Goal: Task Accomplishment & Management: Use online tool/utility

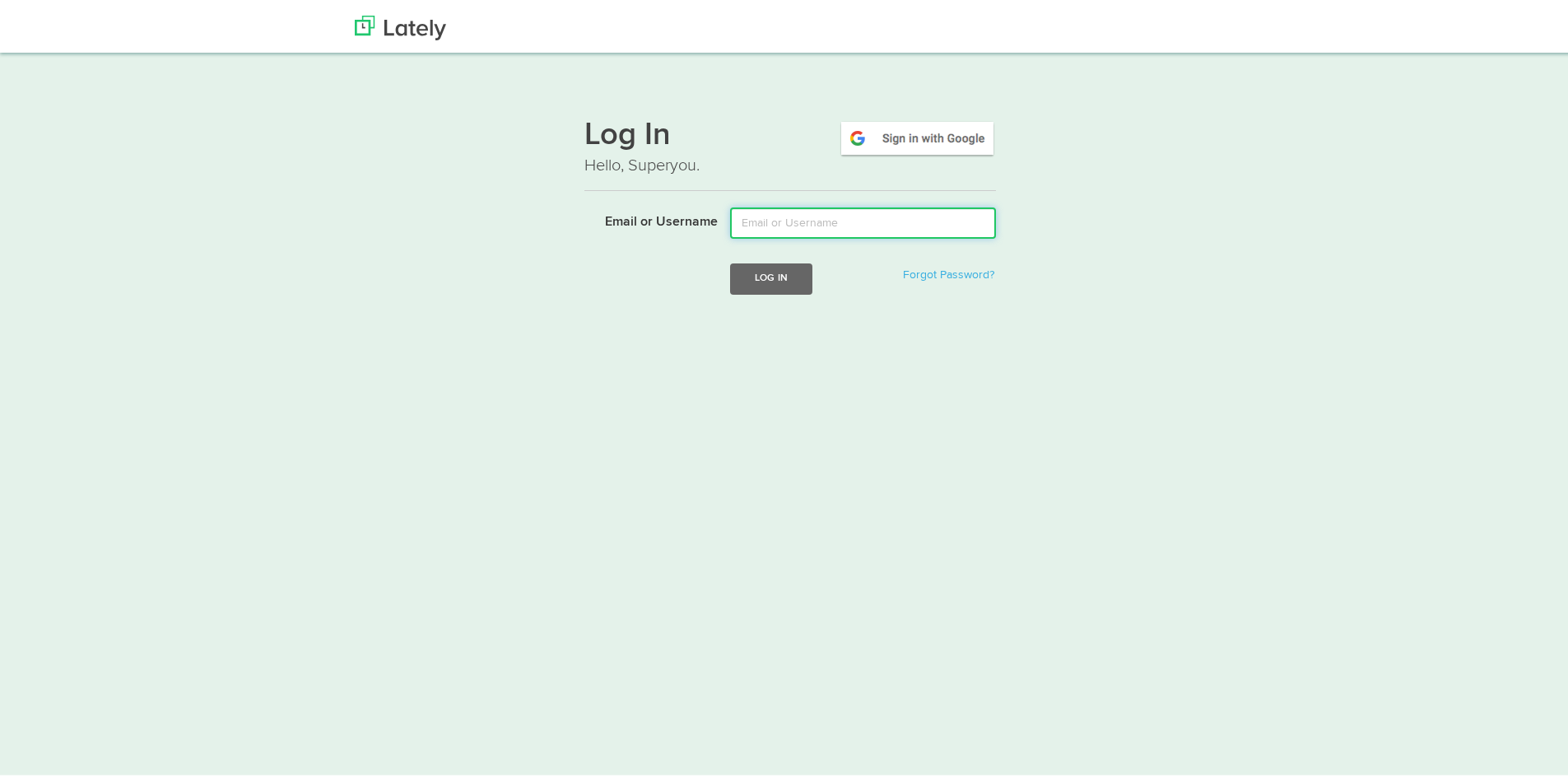
type input "courtney@stonebridgeiwm.com"
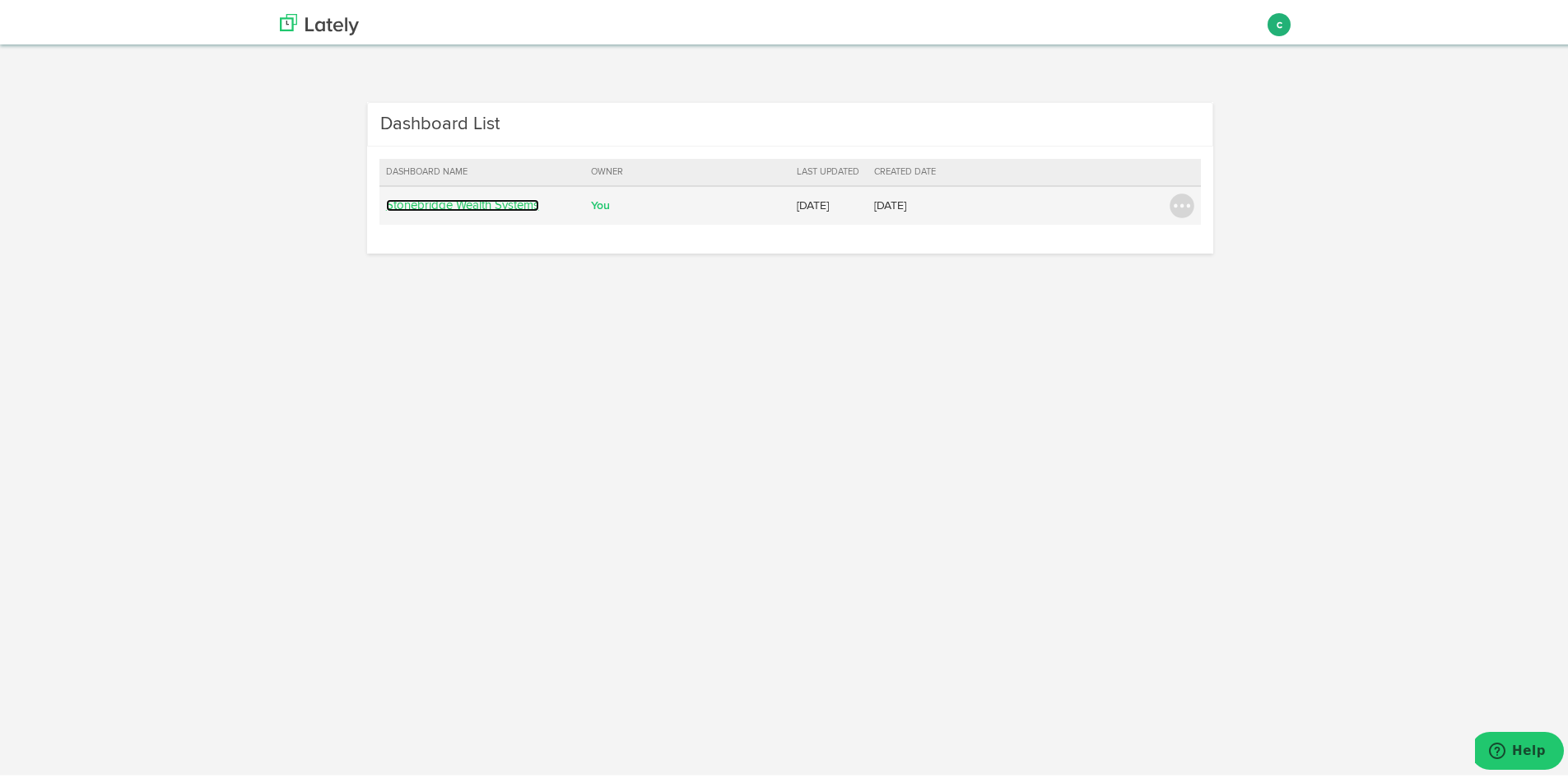
click at [486, 202] on link "Stonebridge Wealth Systems" at bounding box center [462, 201] width 153 height 13
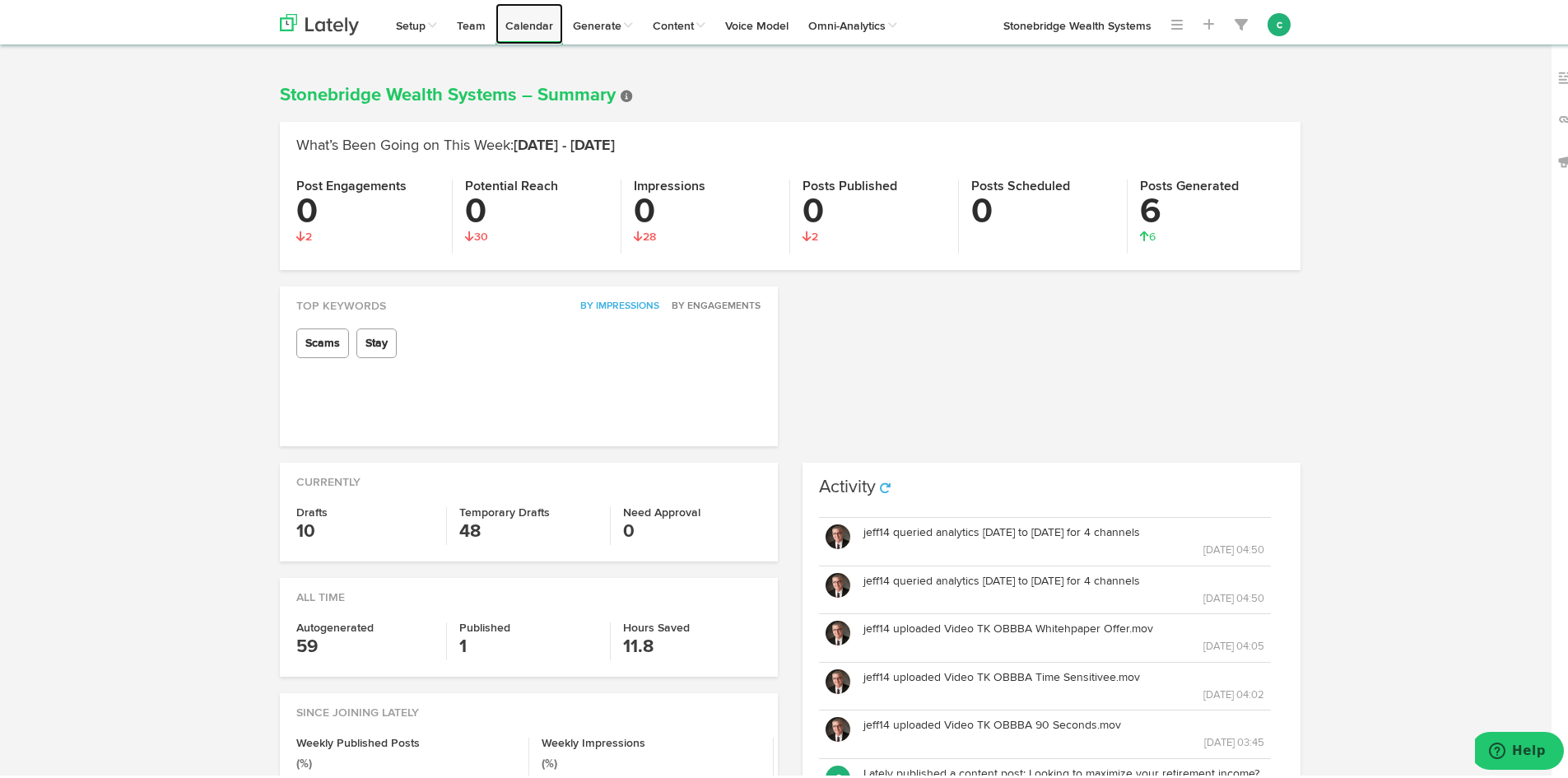
click at [524, 21] on link "Calendar" at bounding box center [530, 20] width 67 height 41
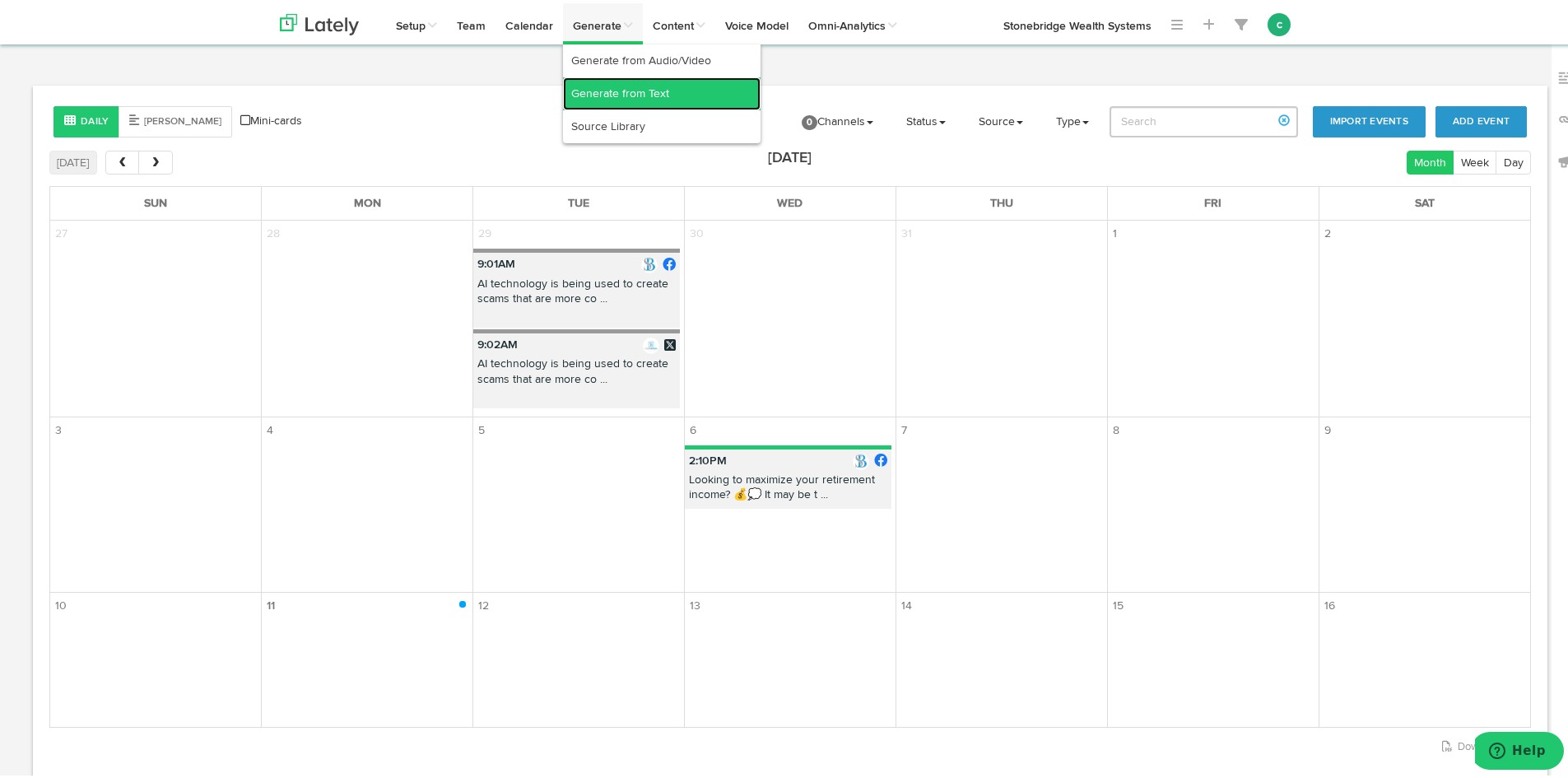
click at [625, 87] on link "Generate from Text" at bounding box center [662, 91] width 197 height 33
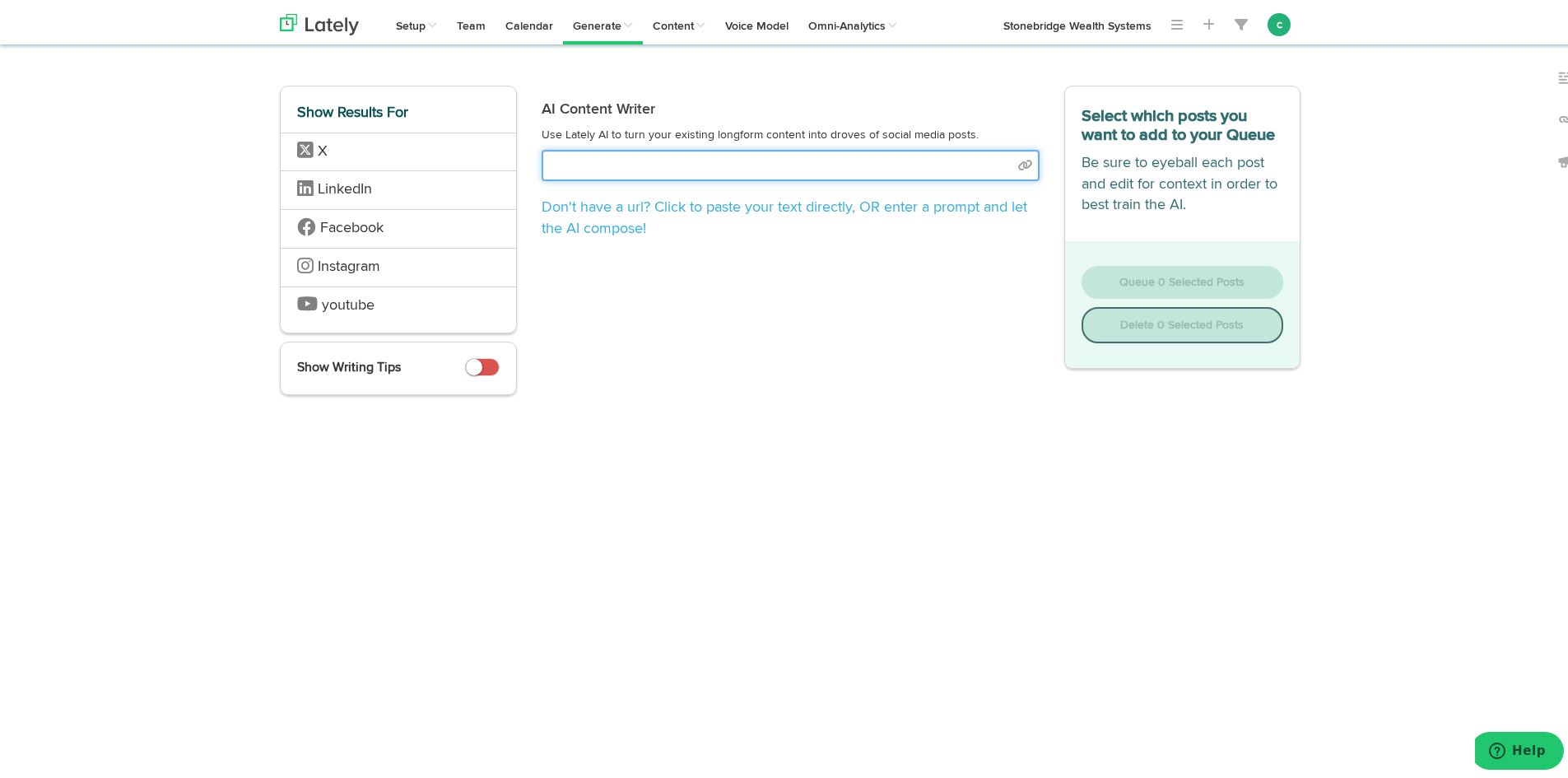
click at [541, 150] on input "text" at bounding box center [790, 162] width 498 height 31
select select "natural"
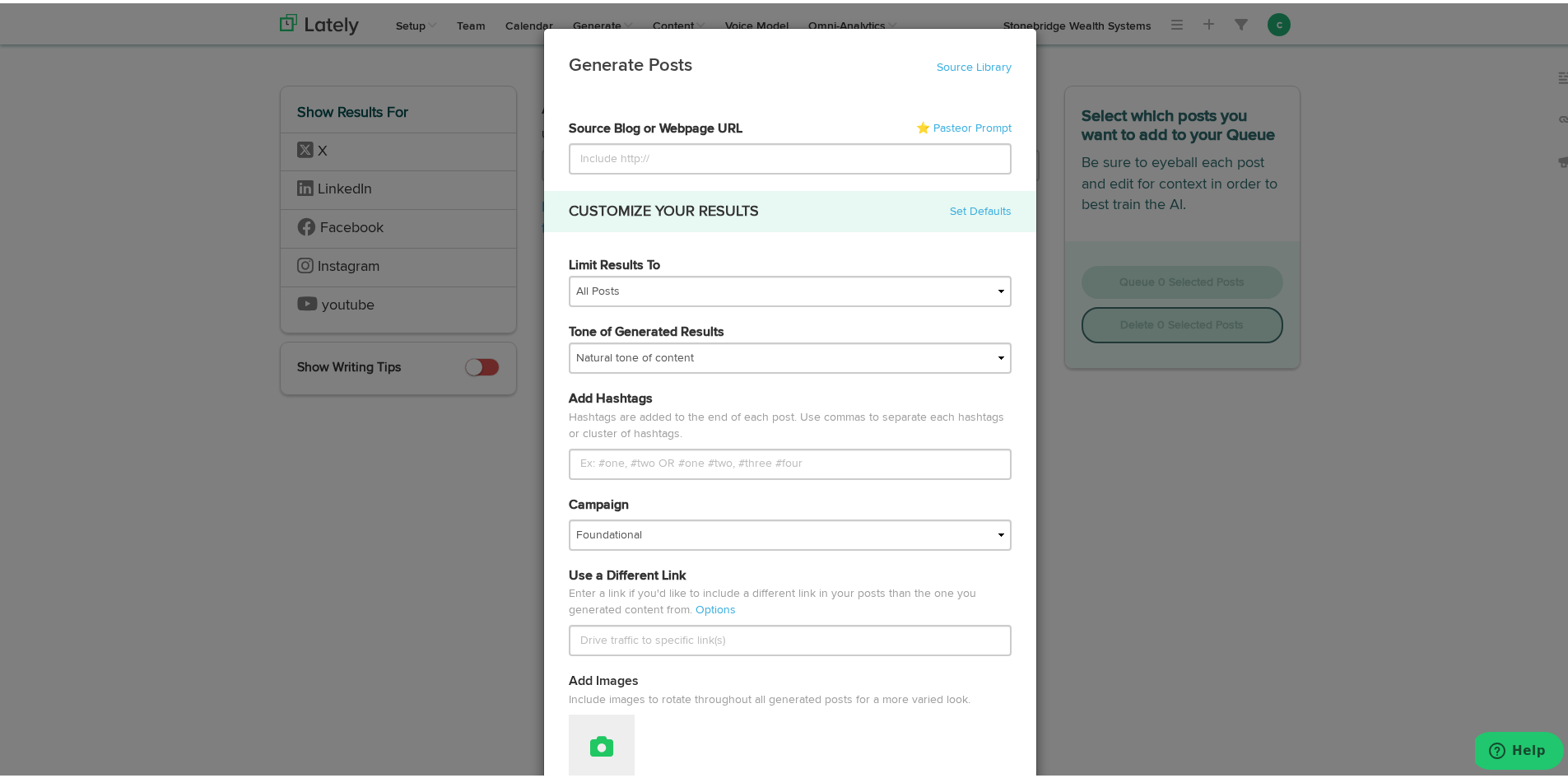
type input "[URL][DOMAIN_NAME]"
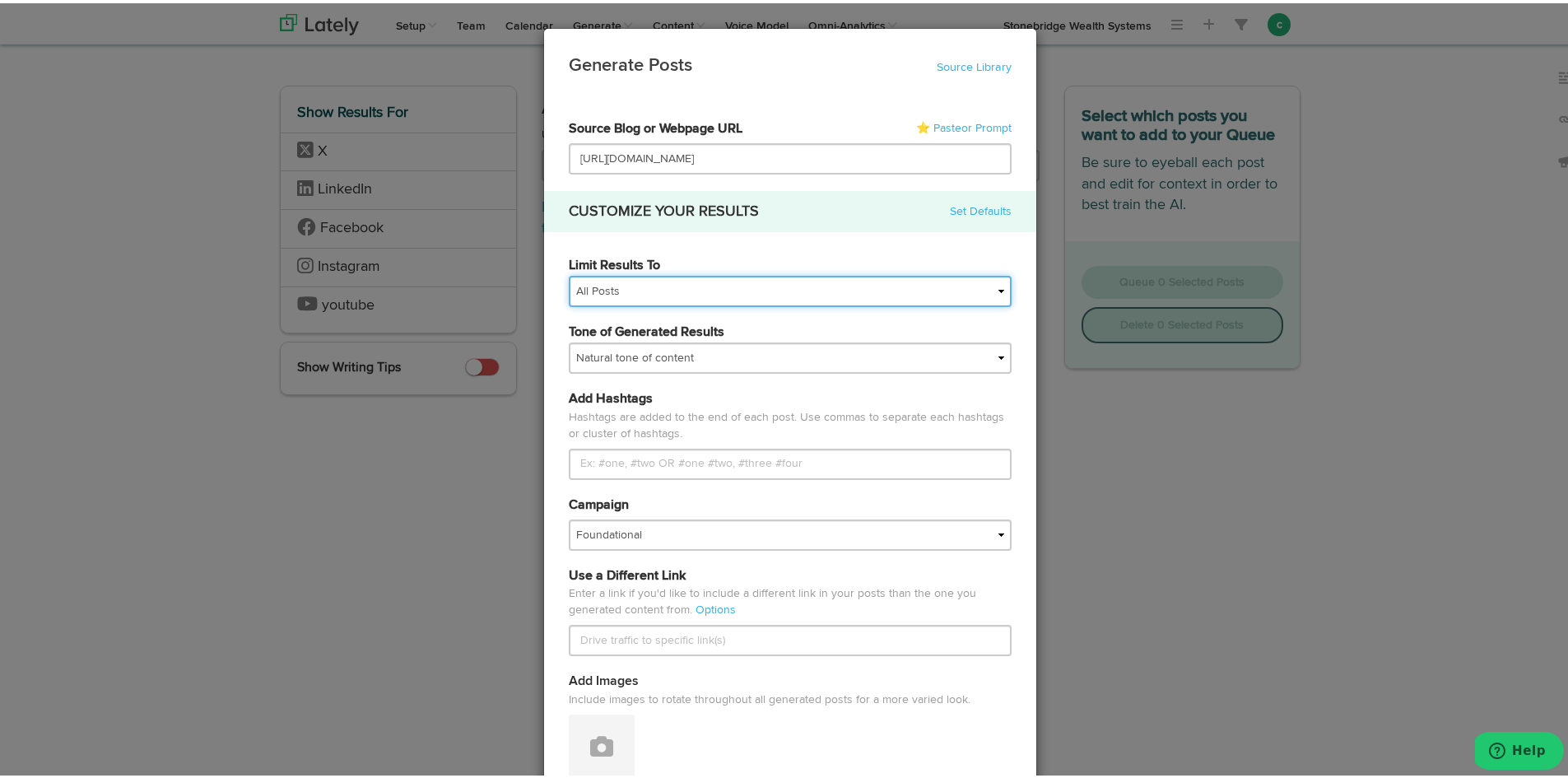
click at [705, 280] on select "All Posts Top 30 Posts Top 25 Posts Top 20 Posts Top 15 Posts Top 10 Posts" at bounding box center [791, 288] width 443 height 31
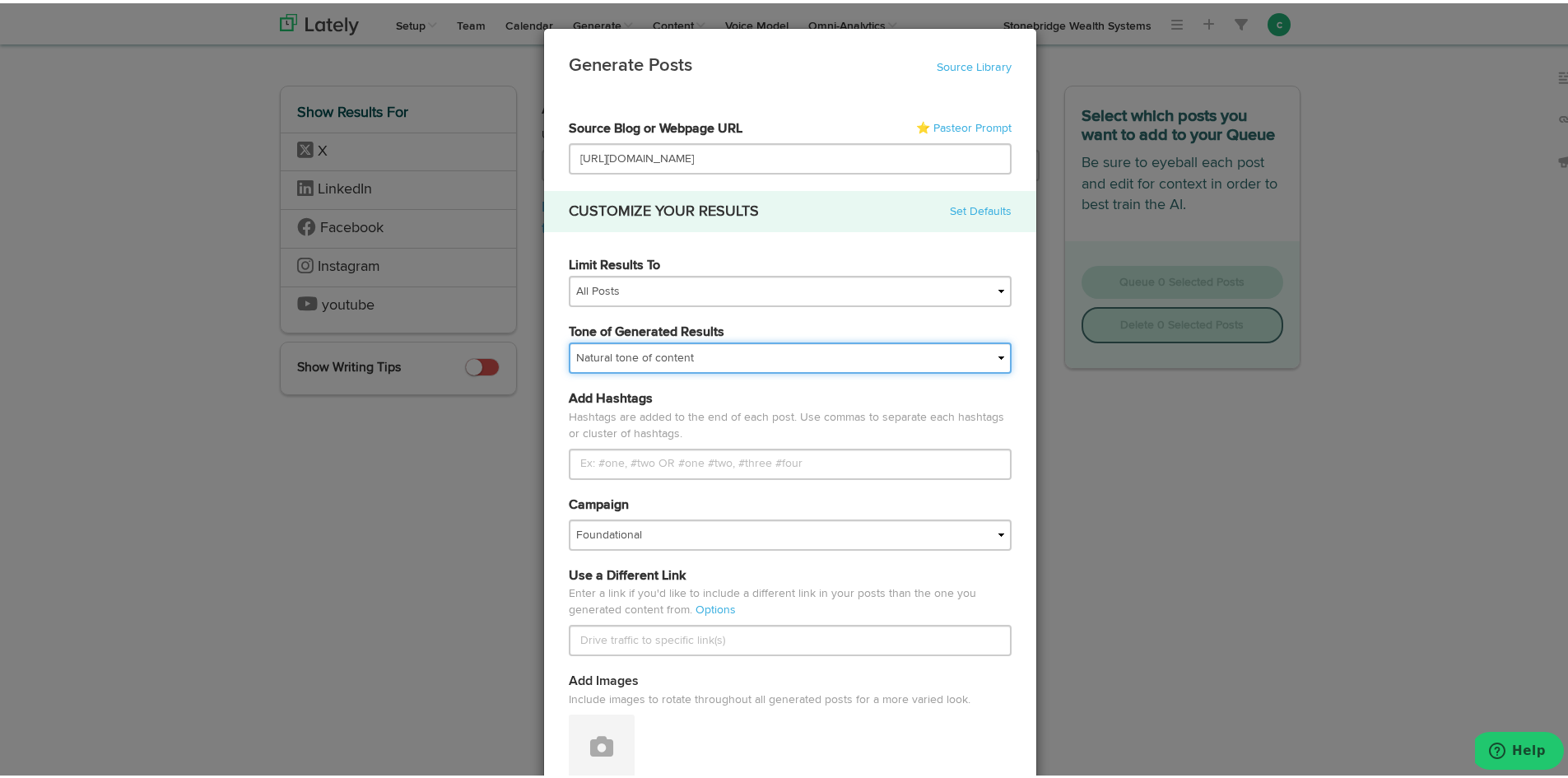
click at [631, 362] on select "My tone Official and professional Relaxed and conversational Light and humorous…" at bounding box center [791, 354] width 443 height 31
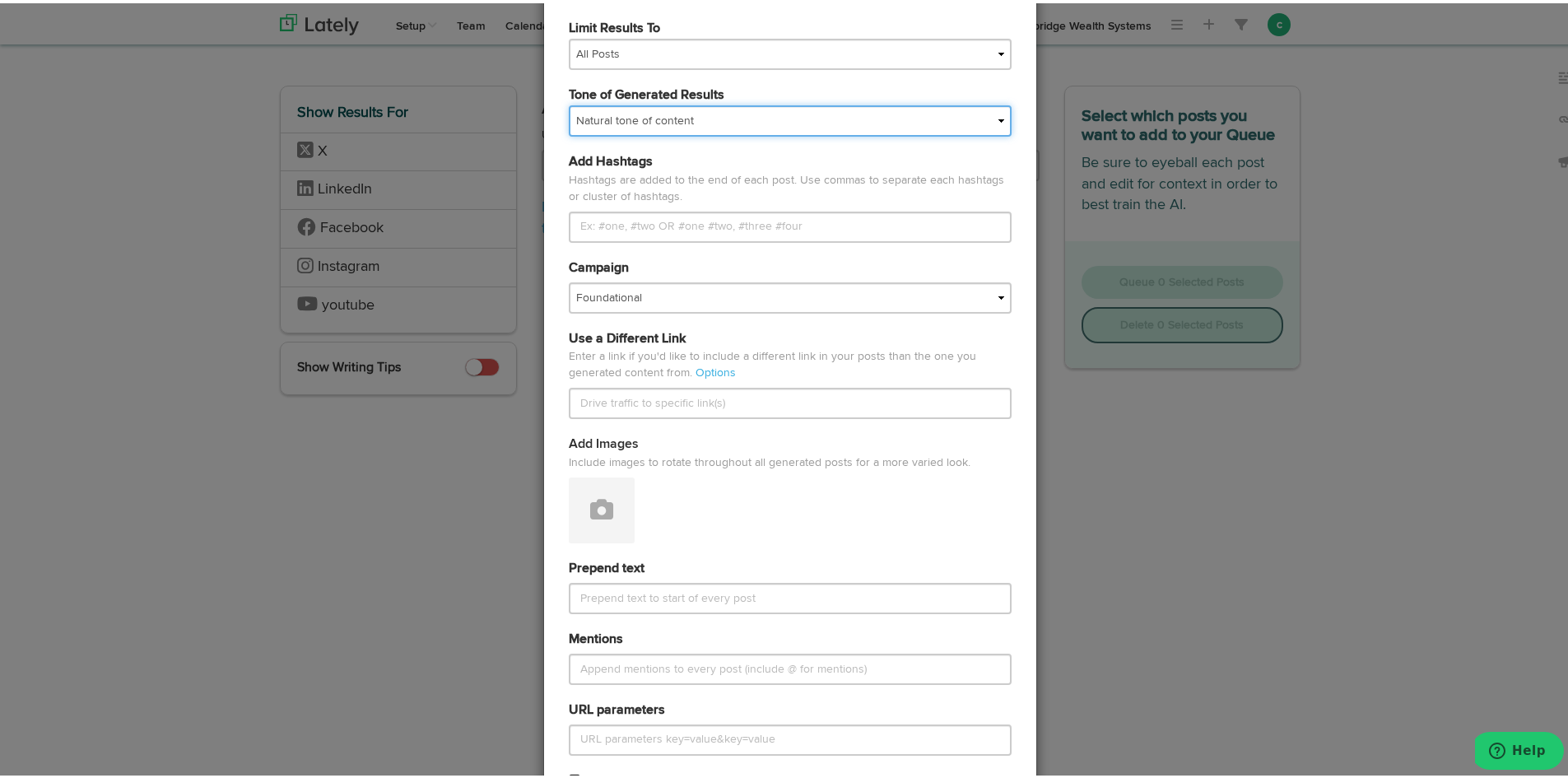
scroll to position [246, 0]
